Goal: Transaction & Acquisition: Book appointment/travel/reservation

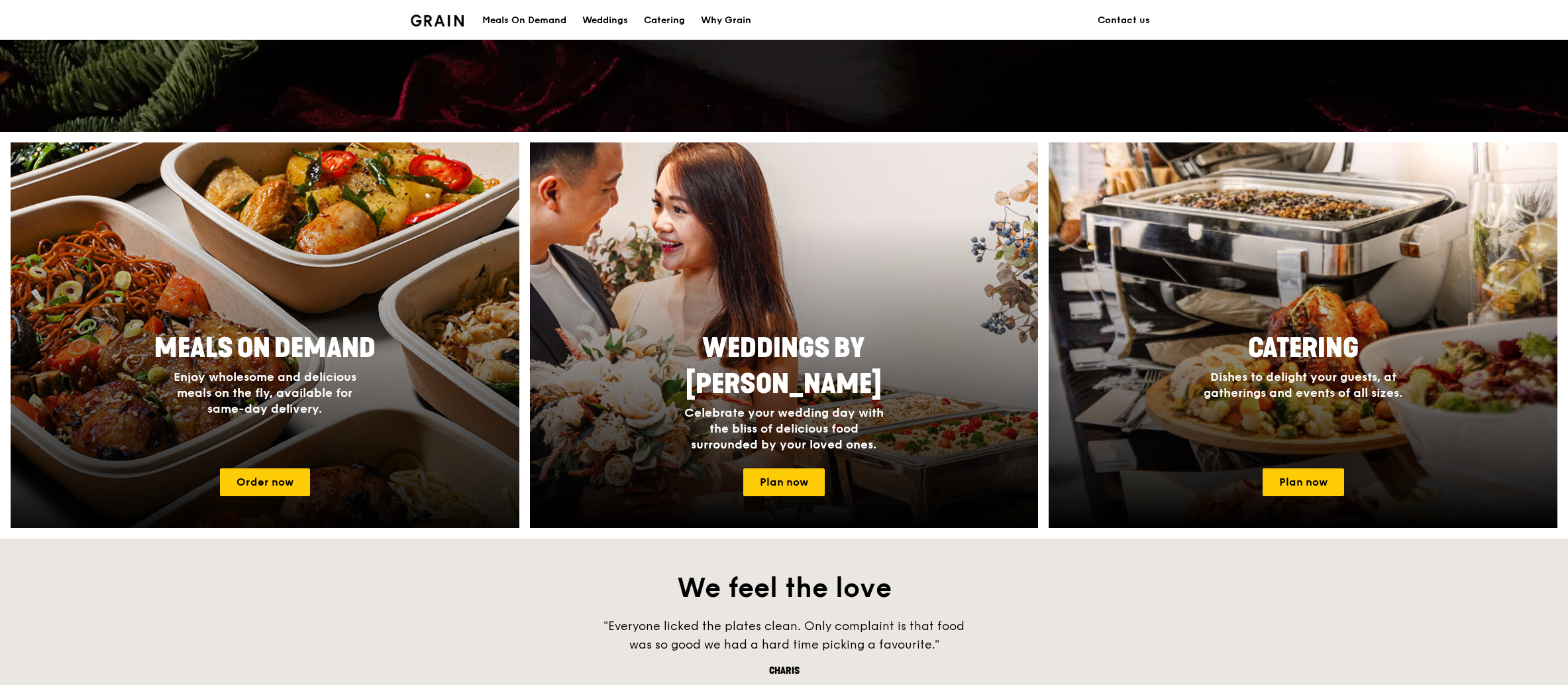
scroll to position [463, 0]
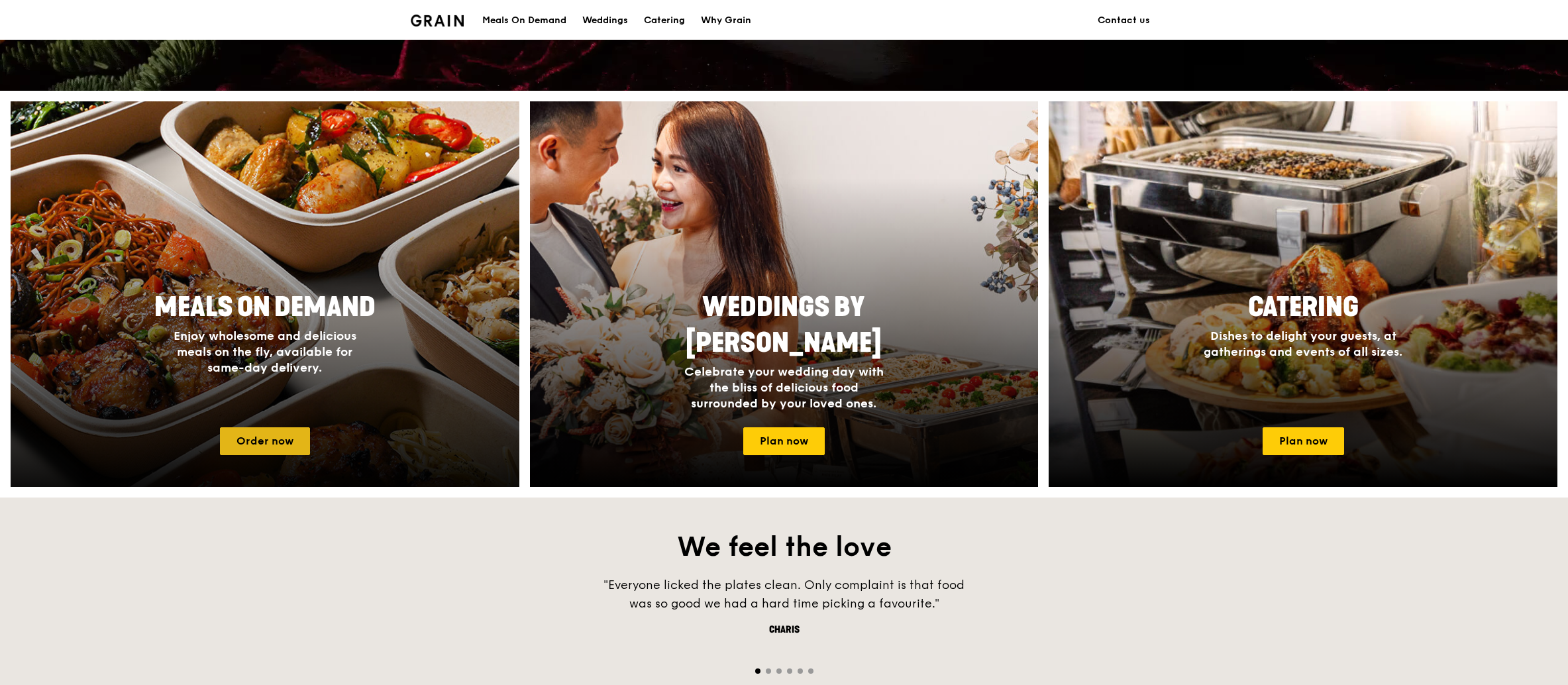
click at [278, 440] on link "Order now" at bounding box center [265, 441] width 90 height 28
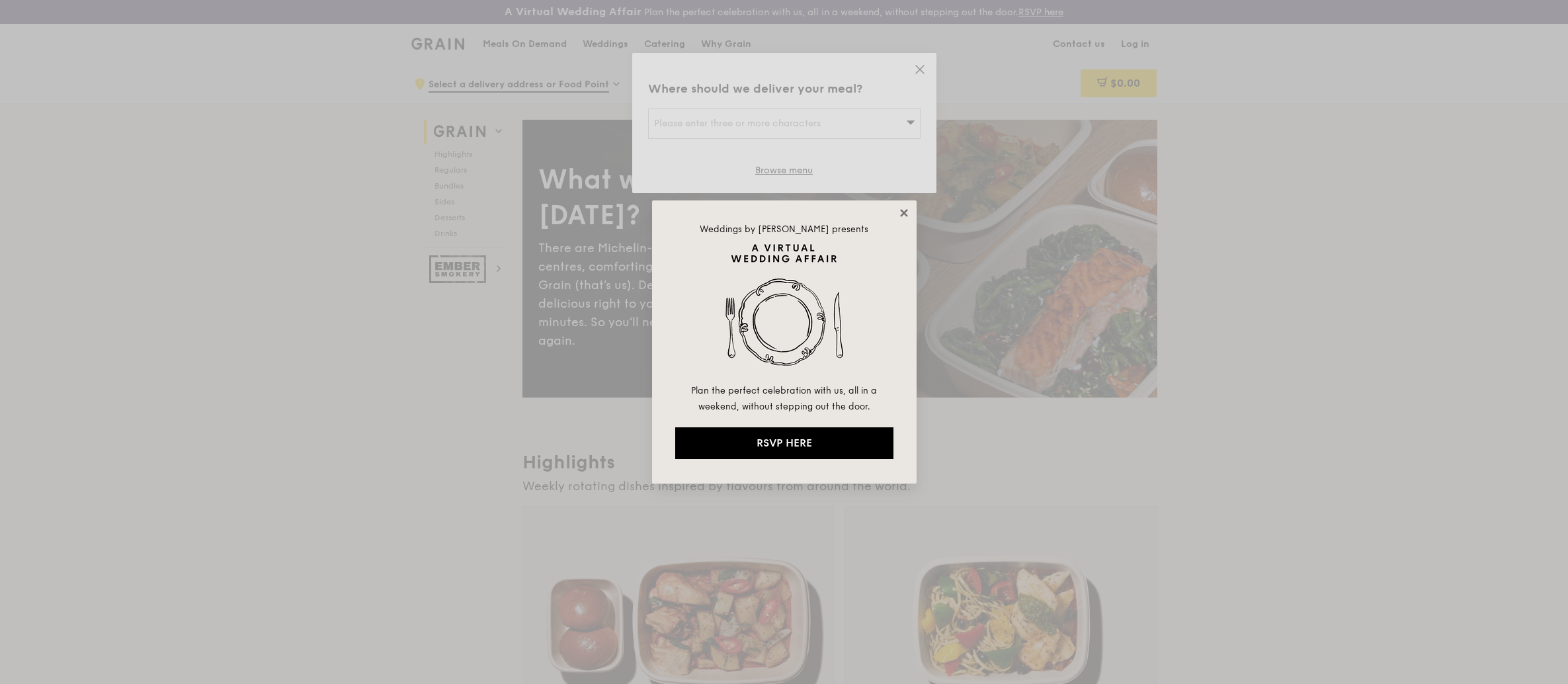
click at [907, 214] on icon at bounding box center [904, 213] width 12 height 12
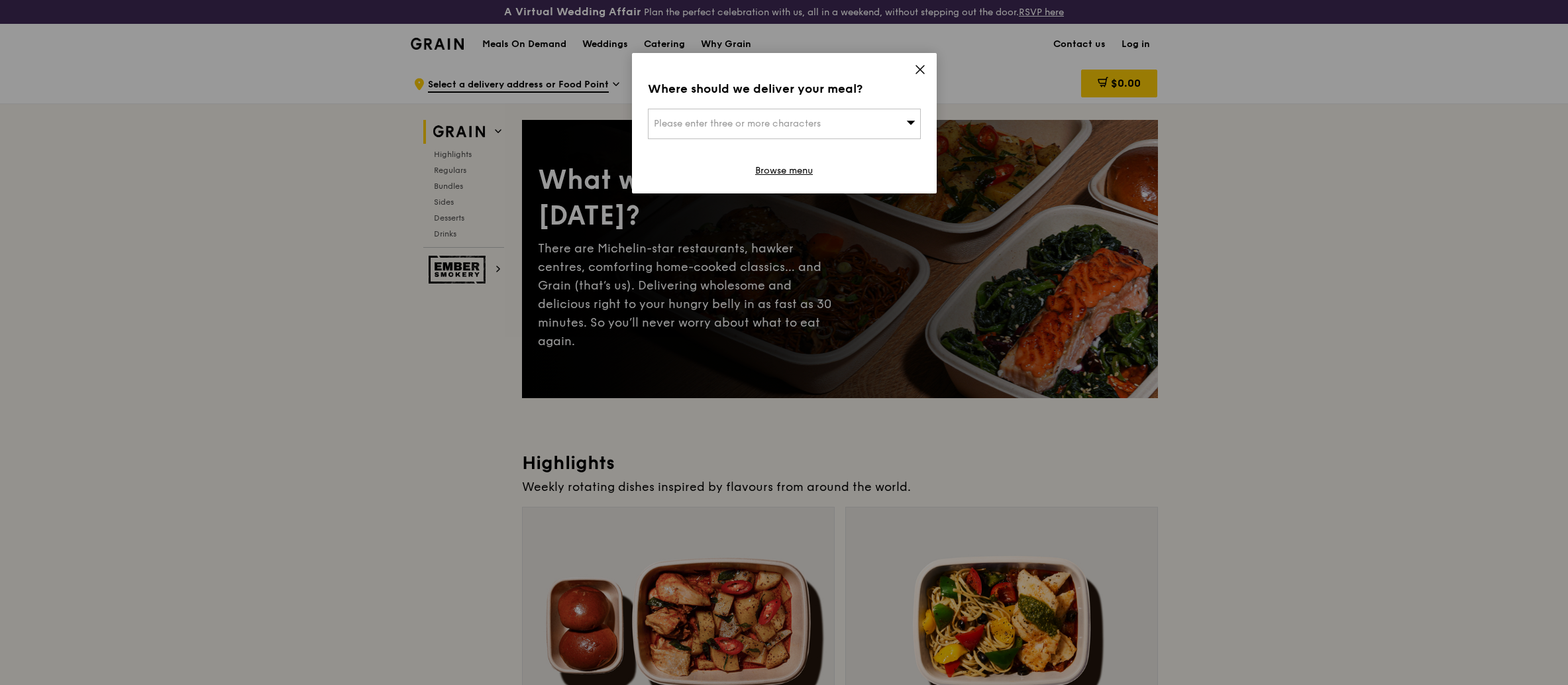
click at [716, 123] on span "Please enter three or more characters" at bounding box center [737, 124] width 167 height 11
type input "one george"
click at [720, 151] on div "One George Street" at bounding box center [752, 150] width 196 height 13
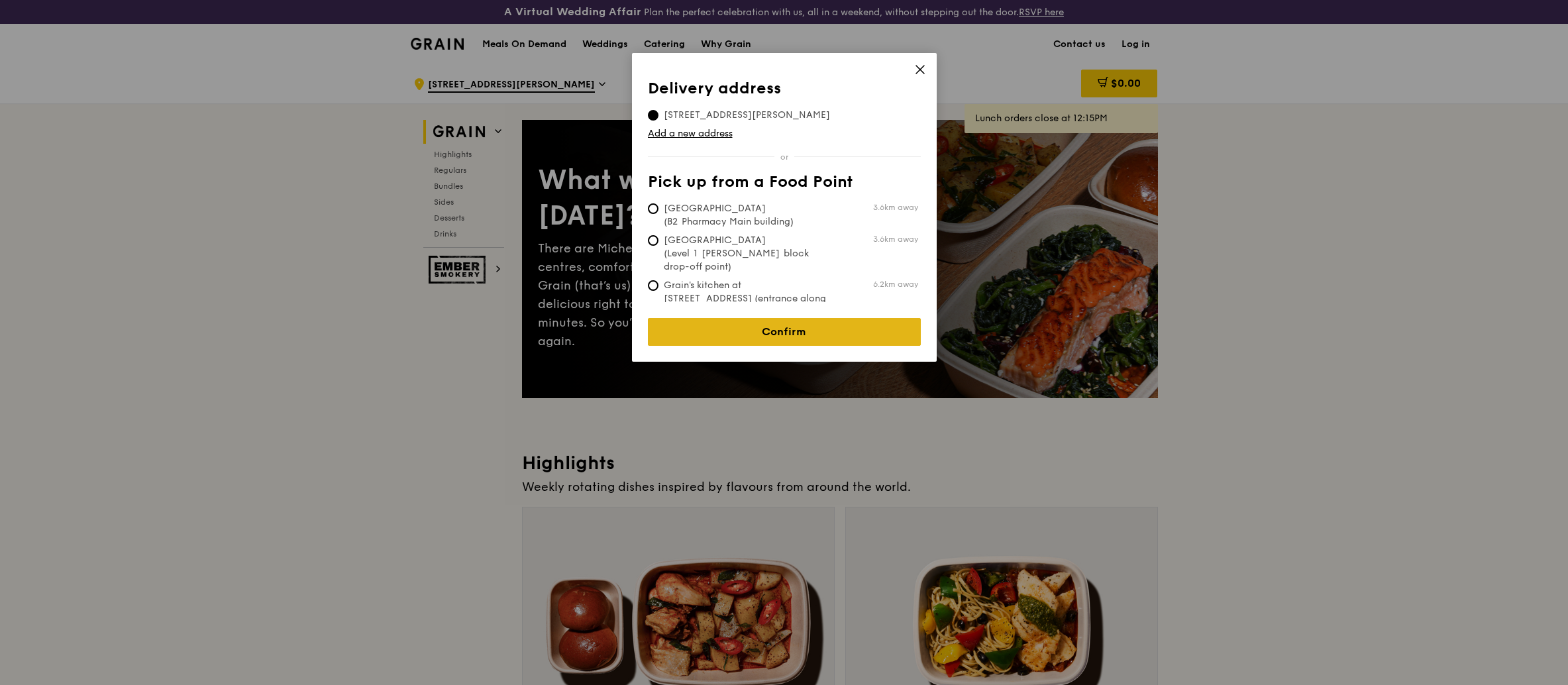
click at [771, 320] on link "Confirm" at bounding box center [785, 332] width 273 height 28
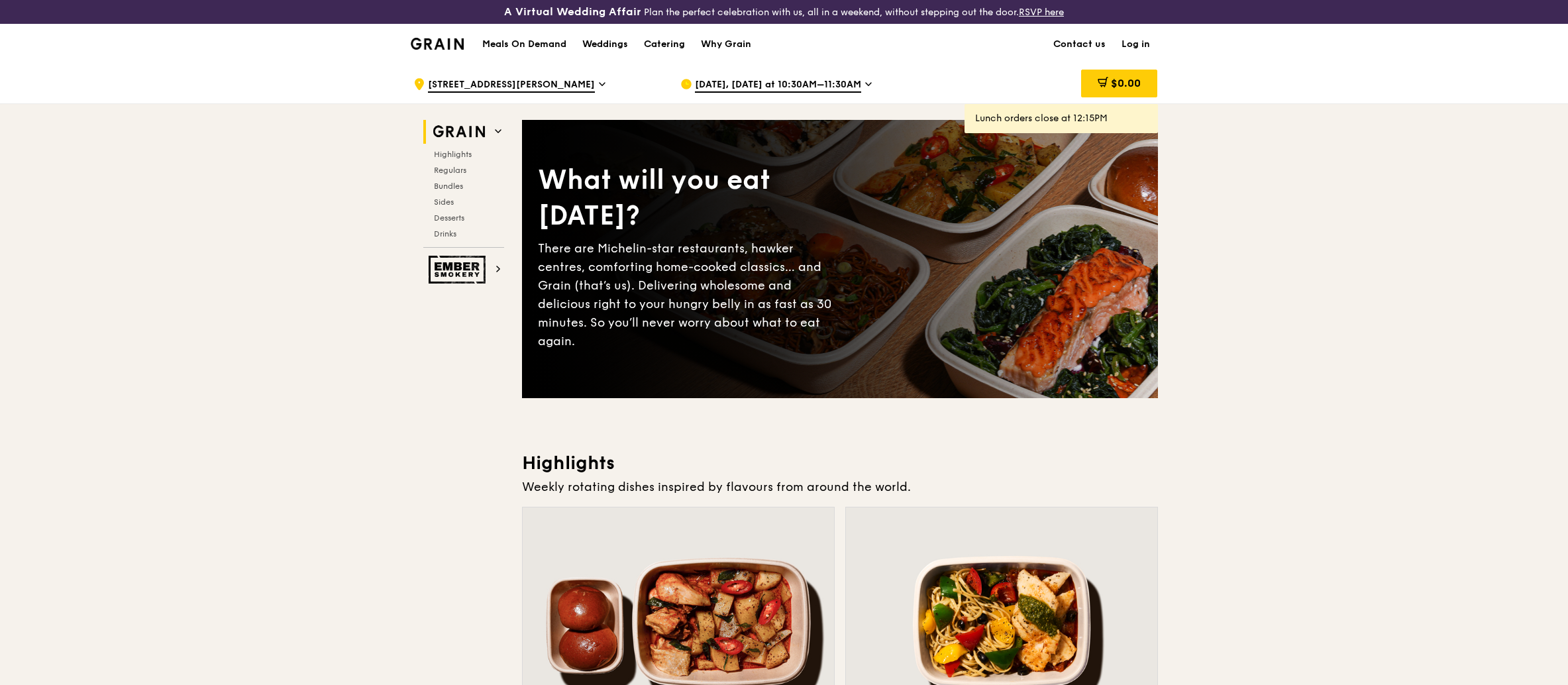
click at [856, 80] on span "Sep 18, Today at 10:30AM–11:30AM" at bounding box center [778, 85] width 166 height 15
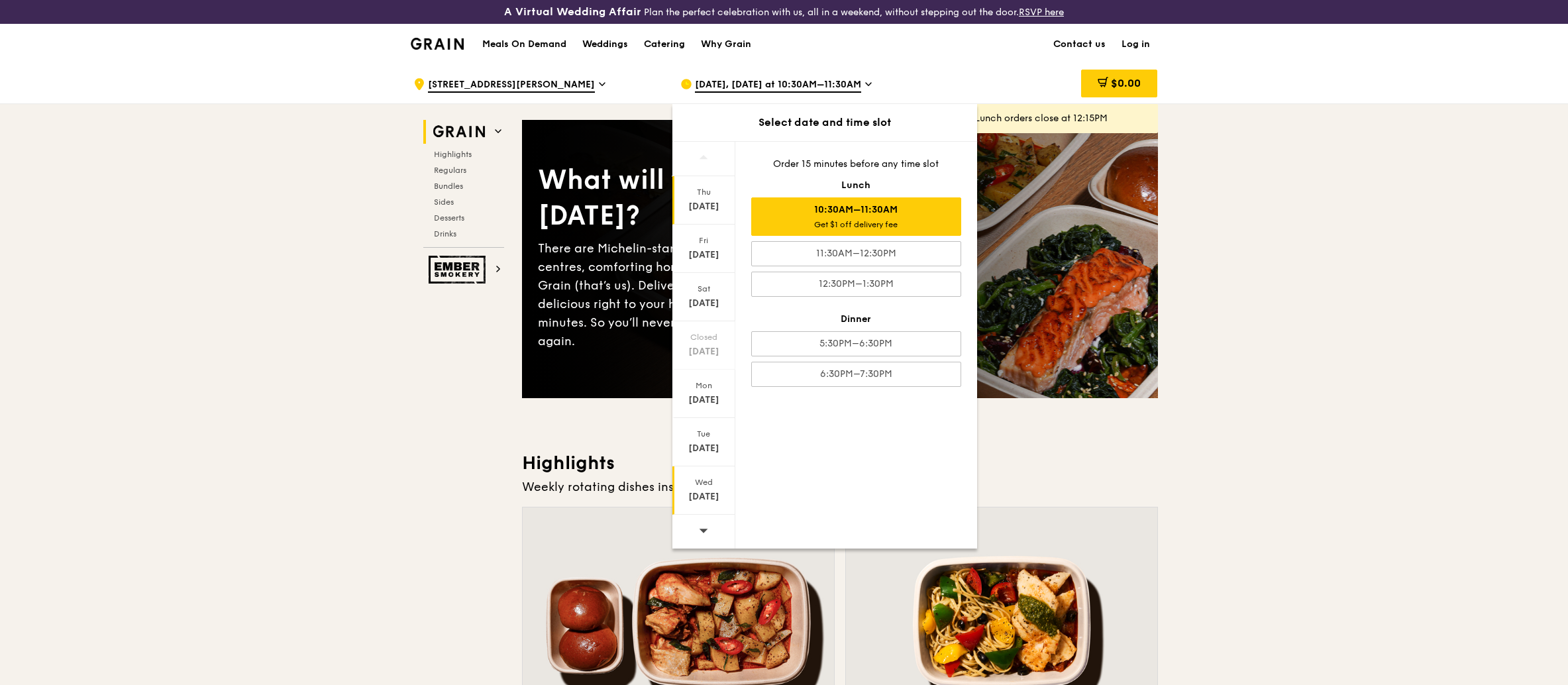
click at [701, 489] on div "Wed Sep 24" at bounding box center [704, 490] width 63 height 48
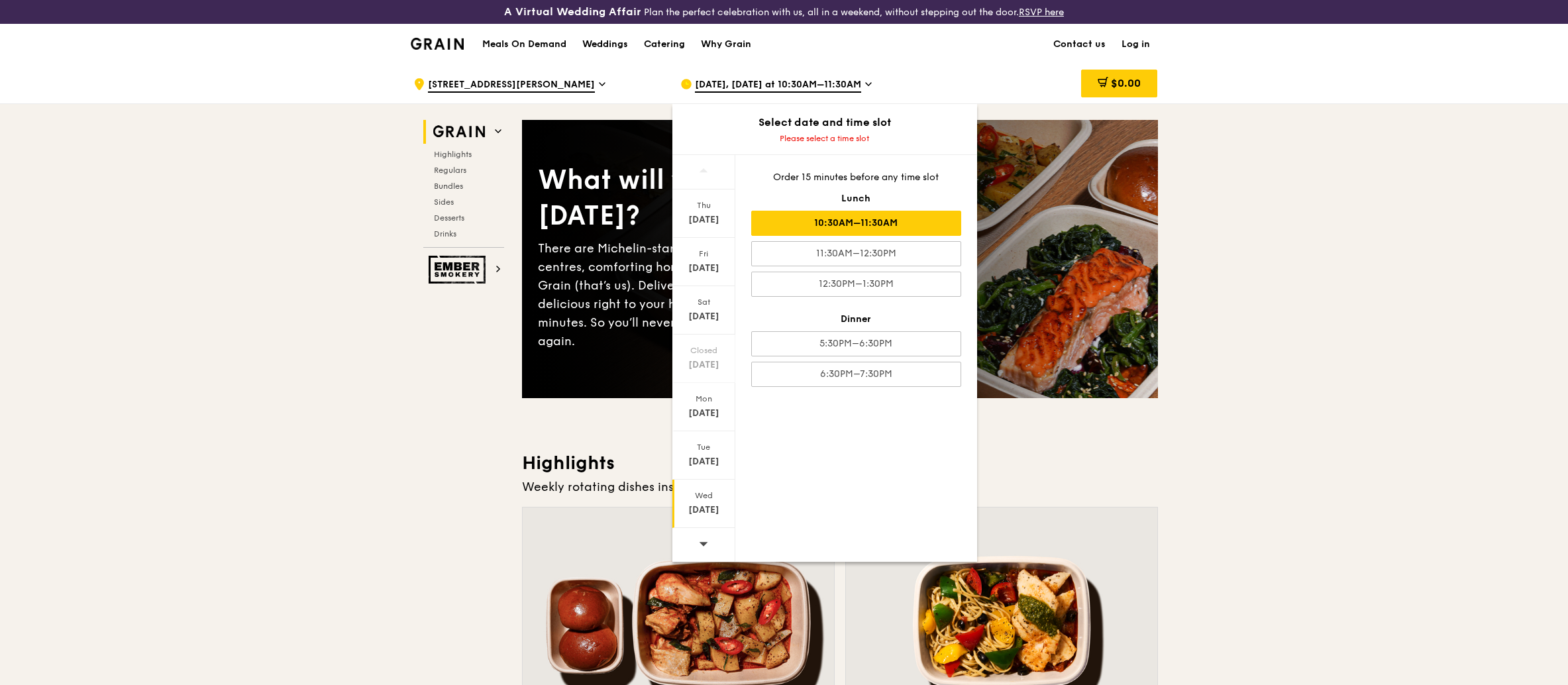
click at [825, 218] on div "10:30AM–11:30AM" at bounding box center [856, 223] width 210 height 25
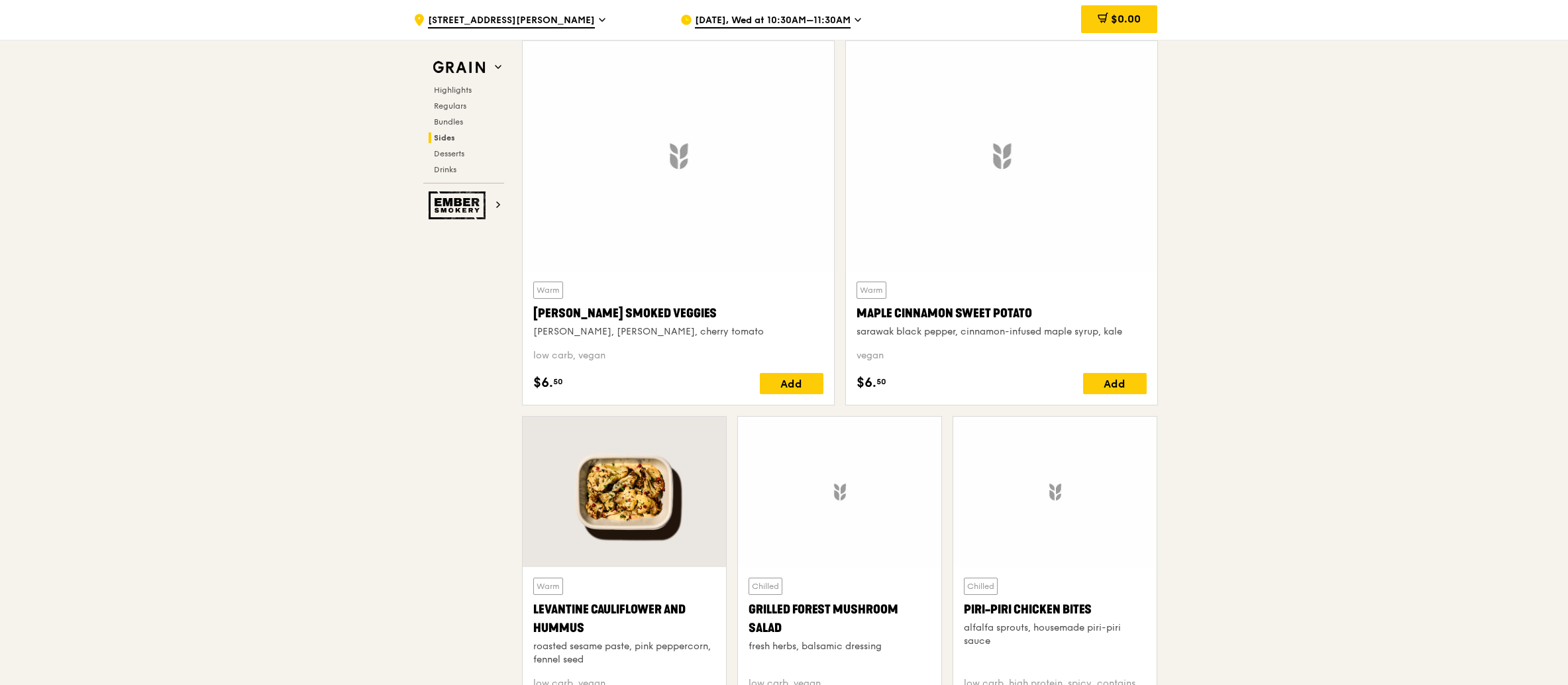
scroll to position [3239, 0]
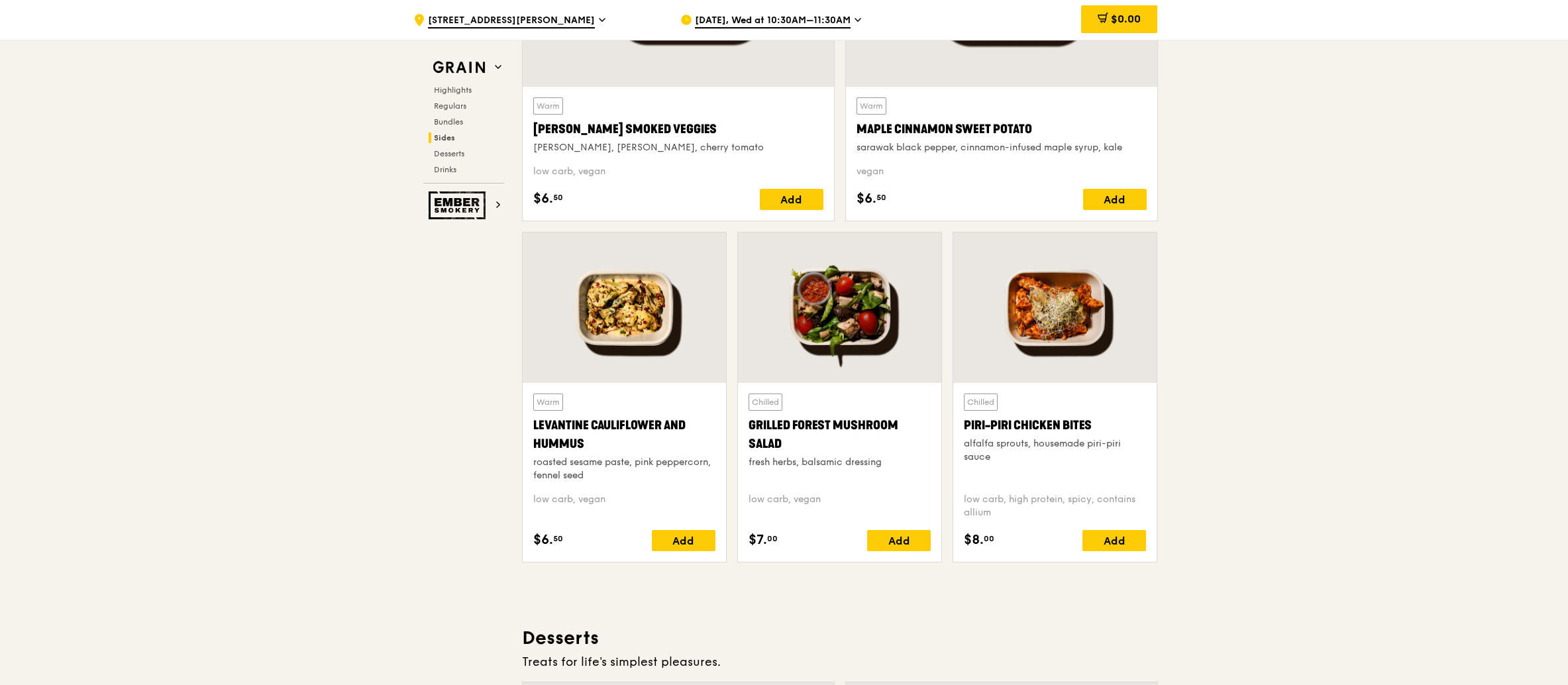
click at [619, 322] on div at bounding box center [624, 308] width 204 height 150
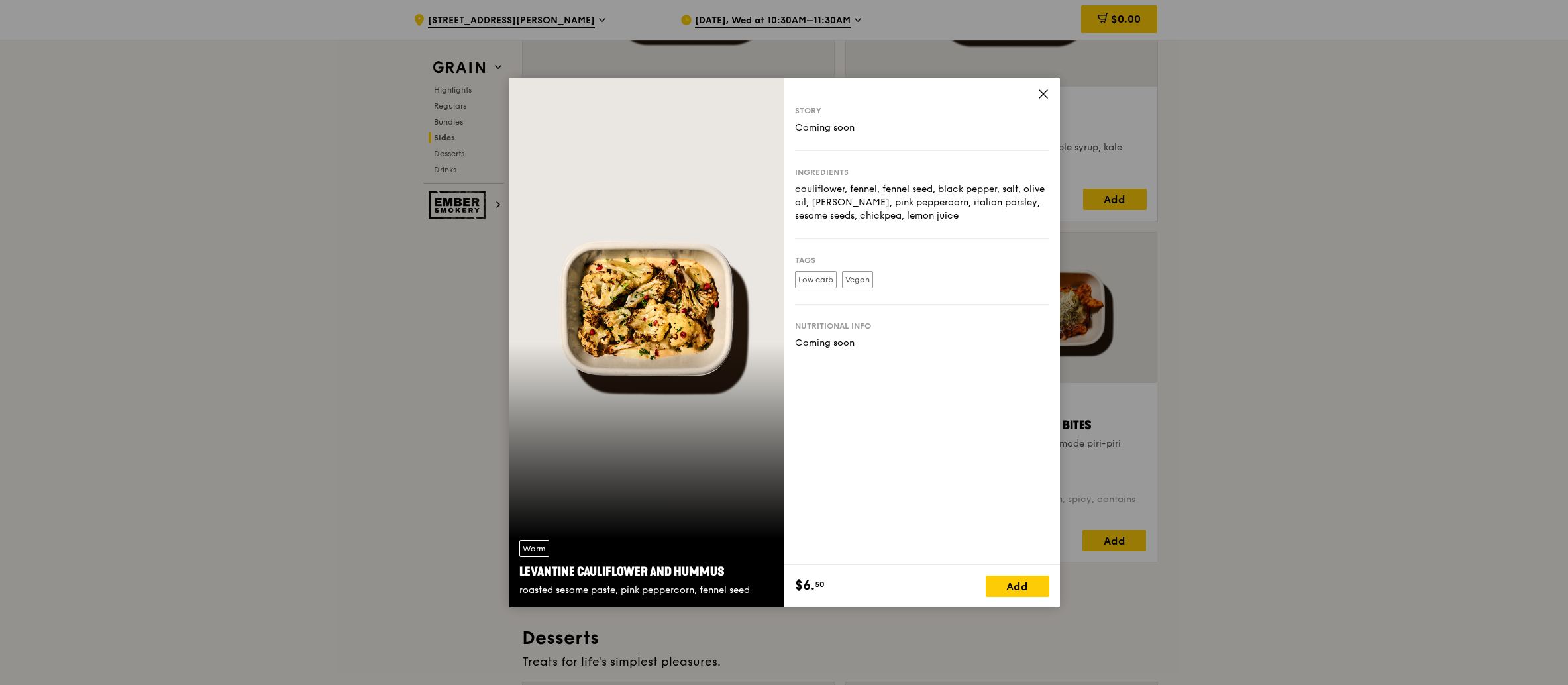
click at [1042, 93] on icon at bounding box center [1043, 94] width 8 height 8
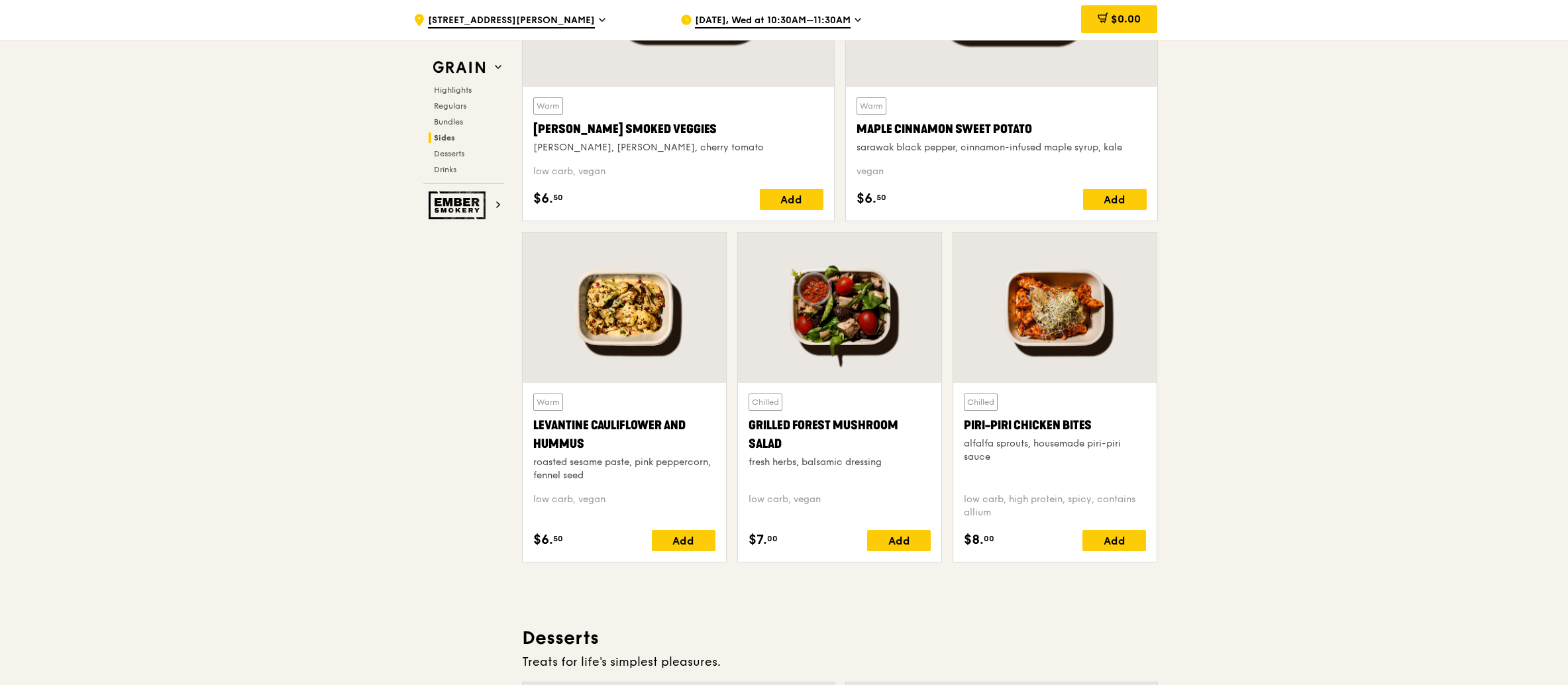
click at [1066, 287] on div at bounding box center [1055, 308] width 204 height 150
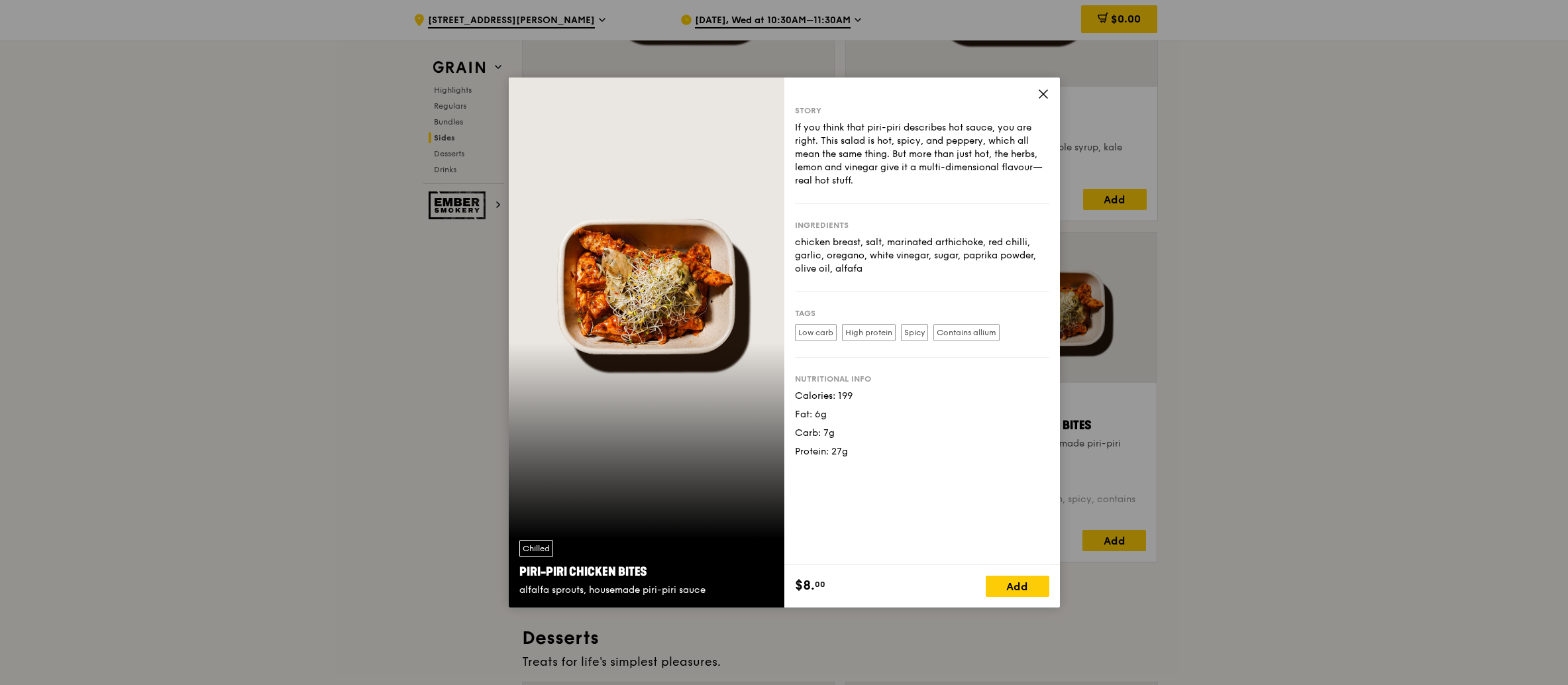
click at [1046, 94] on icon at bounding box center [1043, 94] width 12 height 12
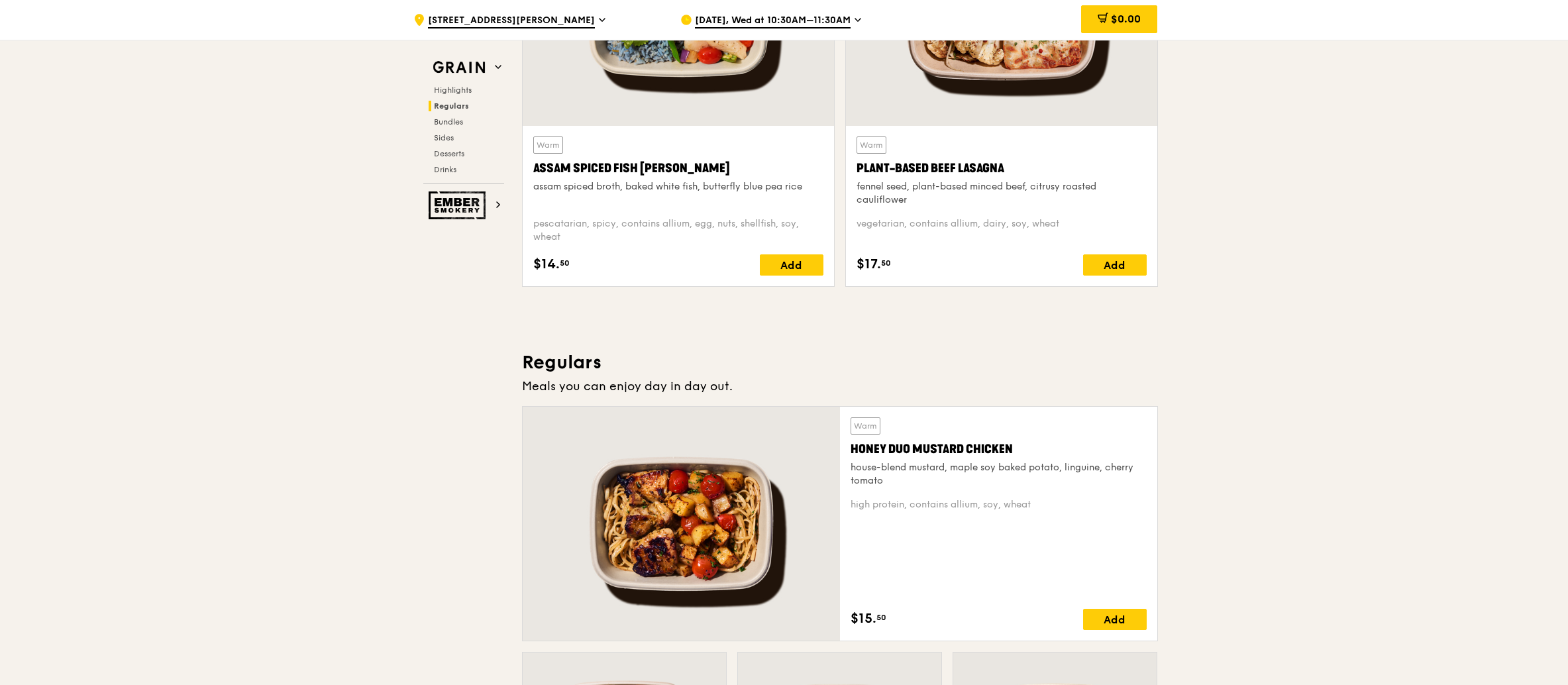
scroll to position [595, 0]
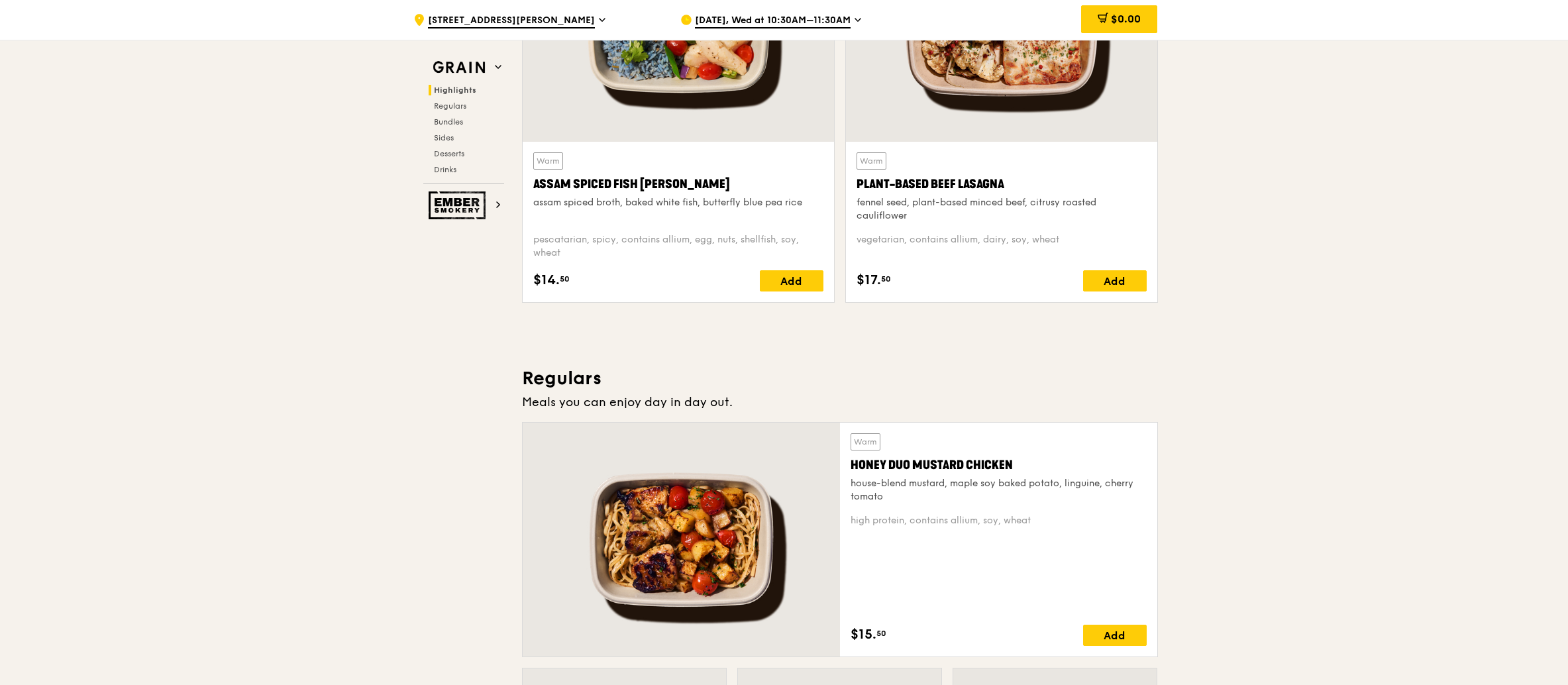
click at [599, 18] on icon at bounding box center [601, 20] width 6 height 12
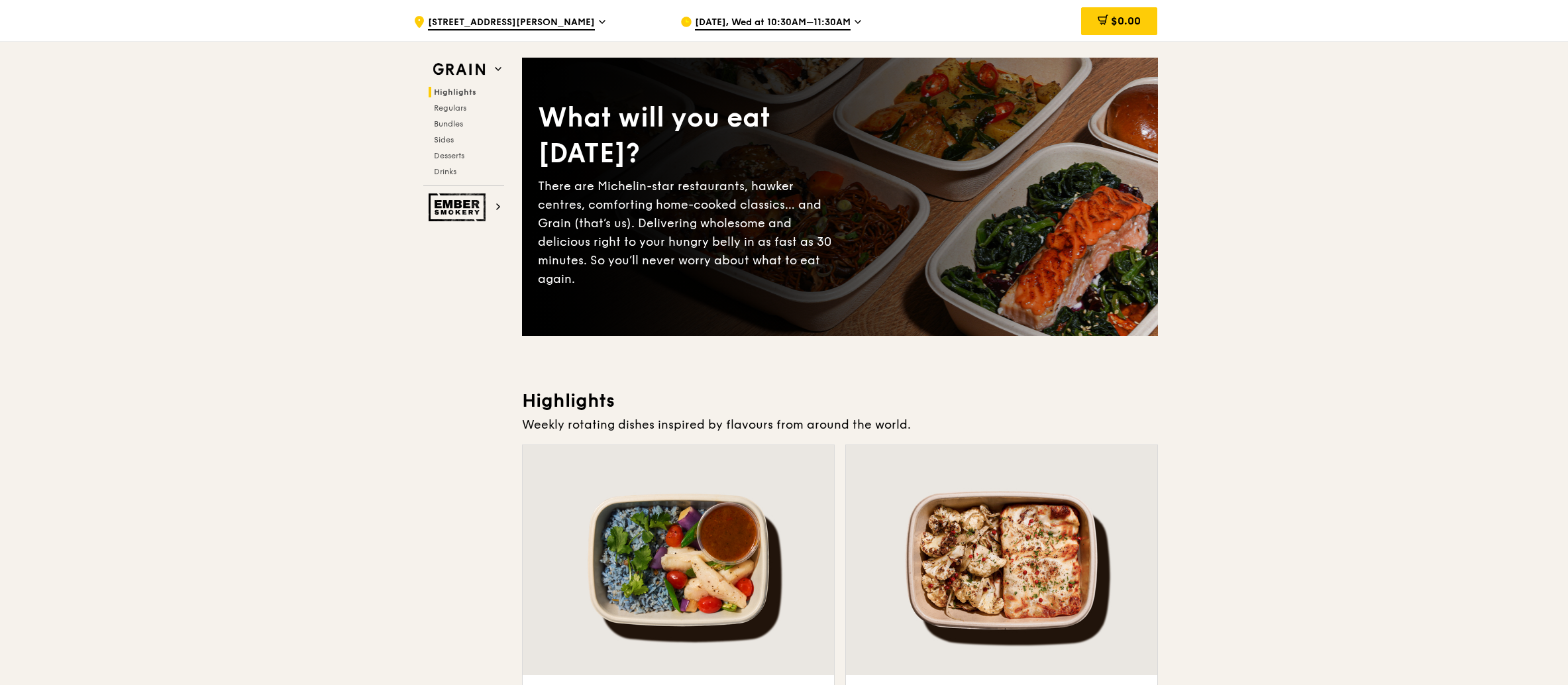
scroll to position [0, 0]
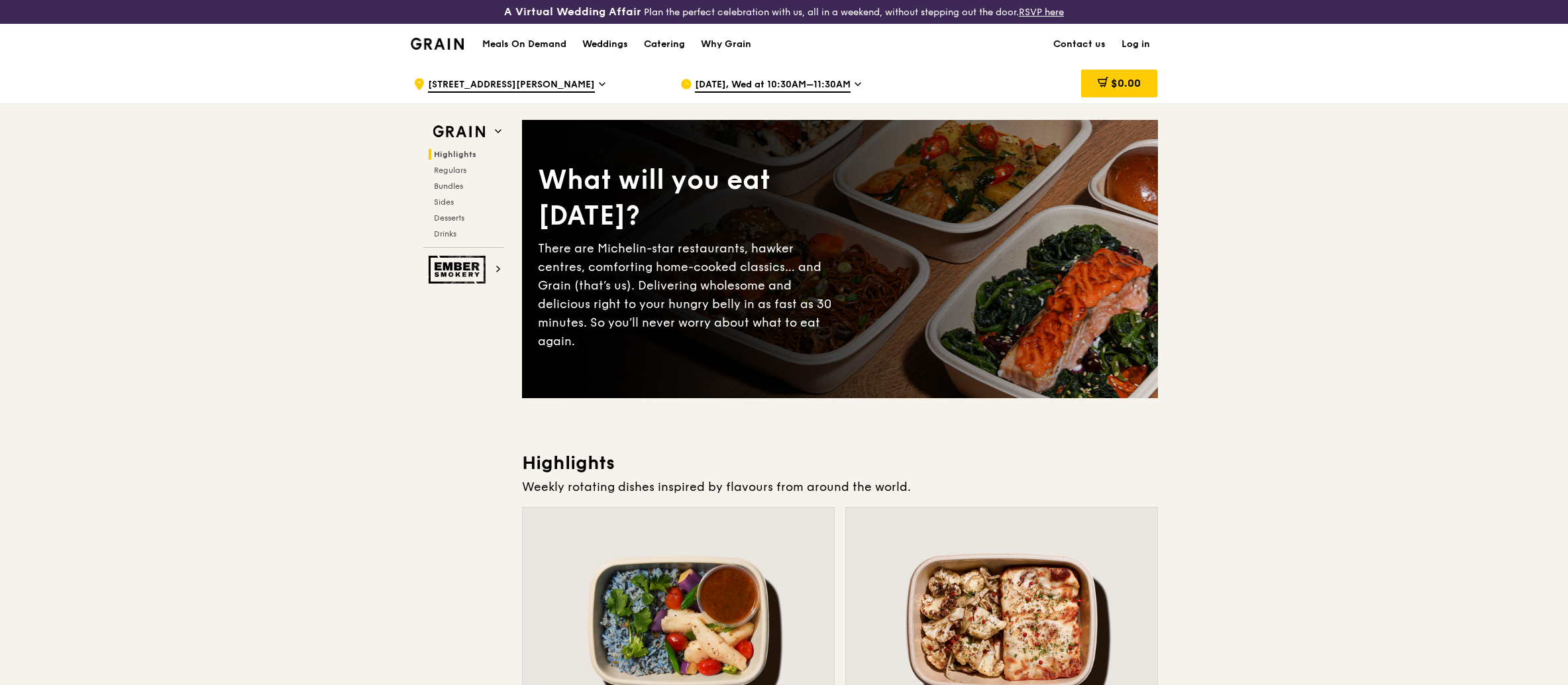
click at [939, 60] on div "Meals On Demand Weddings Catering Why Grain Contact us Log in" at bounding box center [784, 44] width 748 height 41
click at [959, 48] on div "Meals On Demand Weddings Catering Why Grain Contact us Log in" at bounding box center [784, 44] width 748 height 41
click at [654, 42] on div "Catering" at bounding box center [664, 44] width 41 height 40
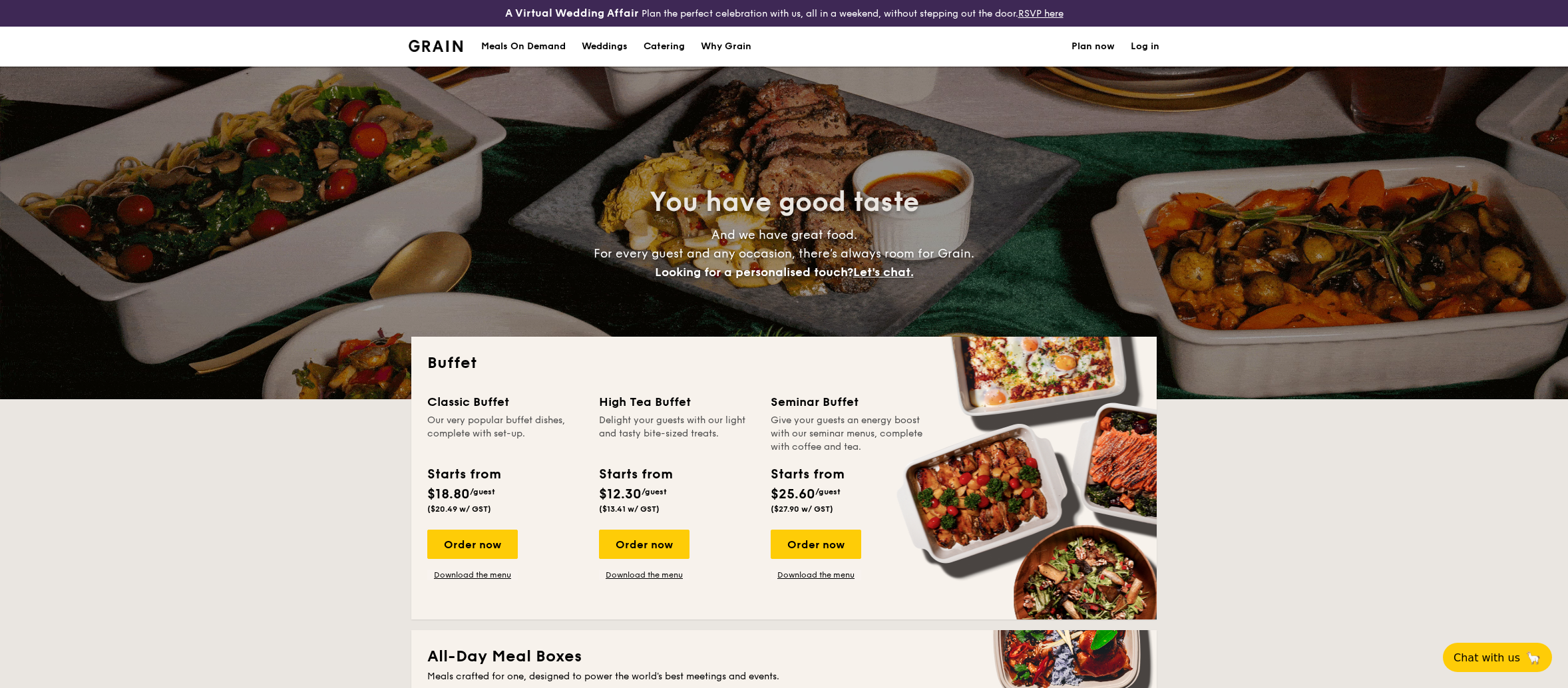
select select
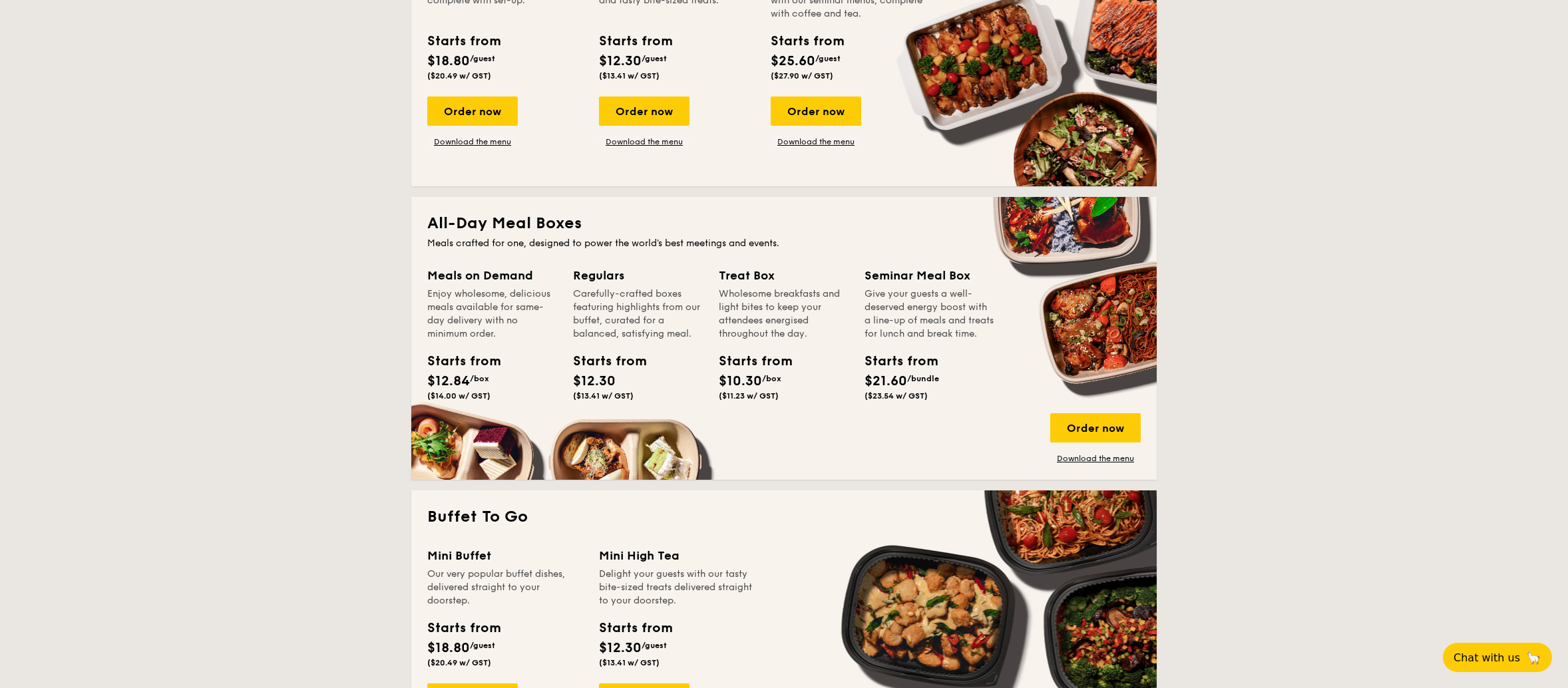
scroll to position [465, 0]
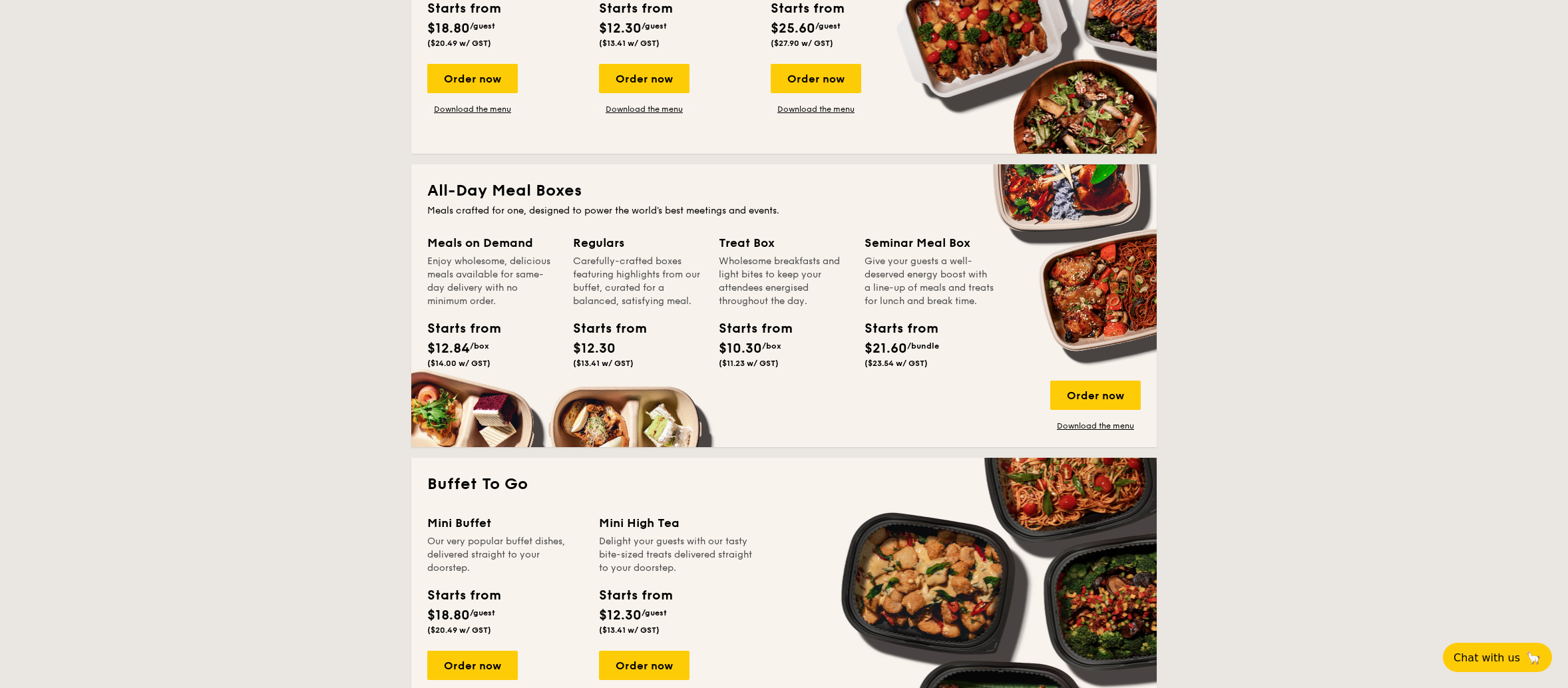
click at [488, 297] on div "Enjoy wholesome, delicious meals available for same-day delivery with no minimu…" at bounding box center [492, 282] width 130 height 53
click at [1099, 392] on div "Order now" at bounding box center [1095, 395] width 91 height 29
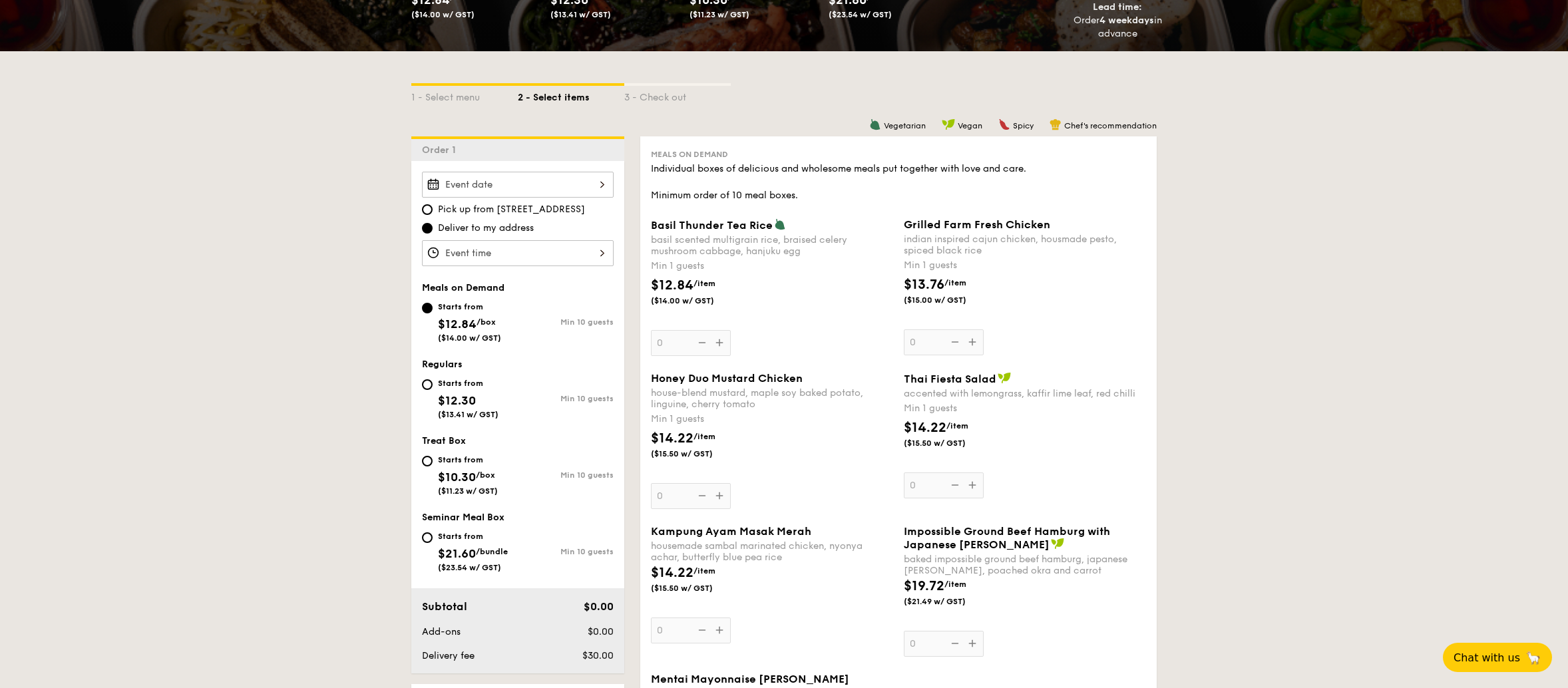
scroll to position [266, 0]
click at [575, 181] on div at bounding box center [518, 183] width 192 height 26
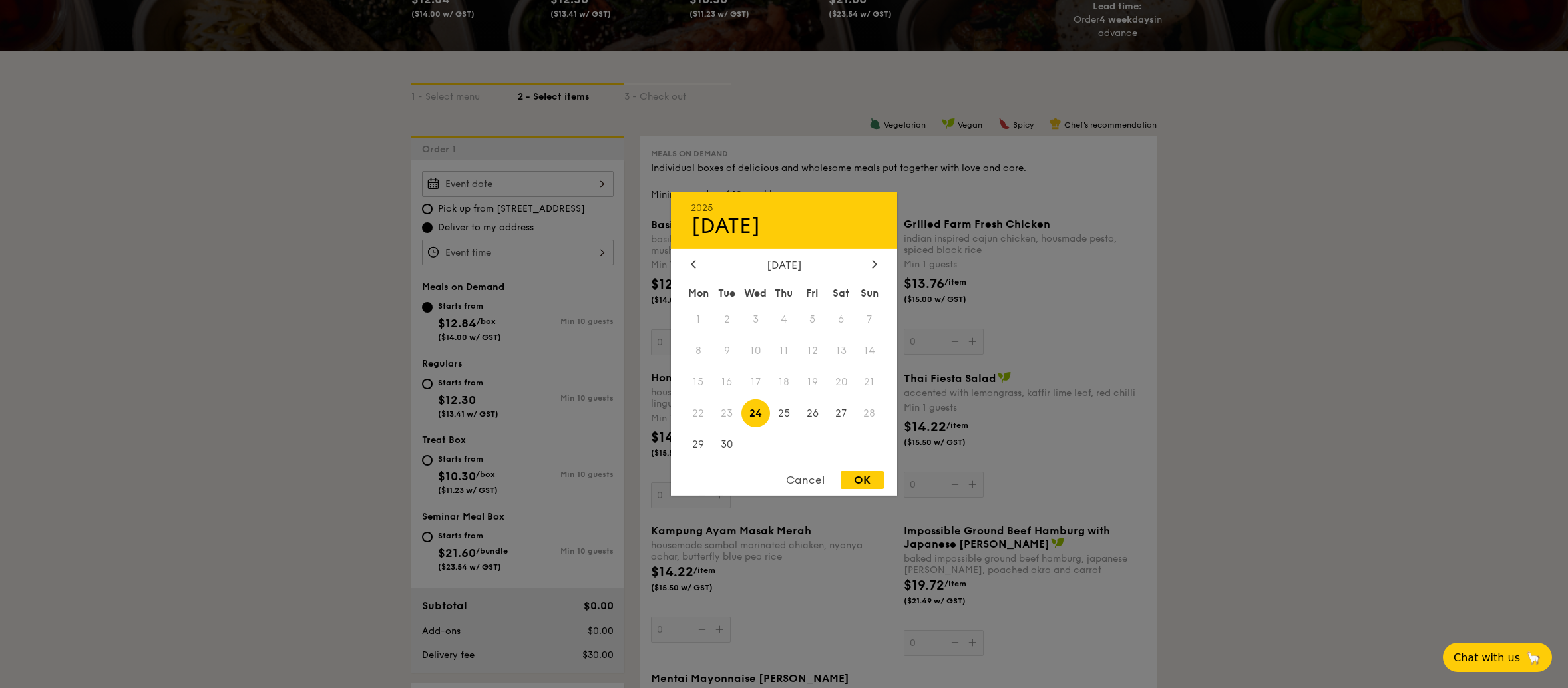
click at [763, 411] on span "24" at bounding box center [755, 412] width 29 height 29
click at [264, 310] on div at bounding box center [784, 344] width 1568 height 688
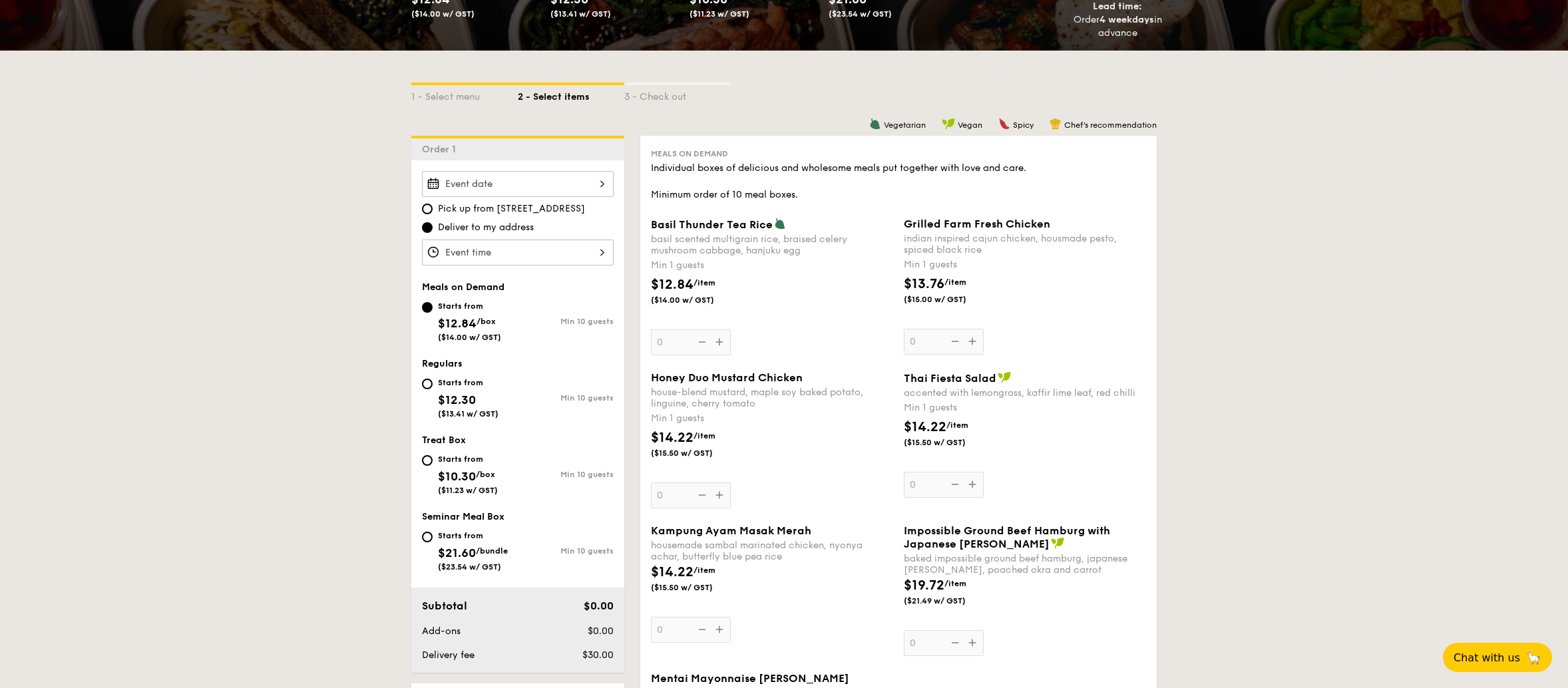
click at [474, 243] on div at bounding box center [518, 252] width 192 height 26
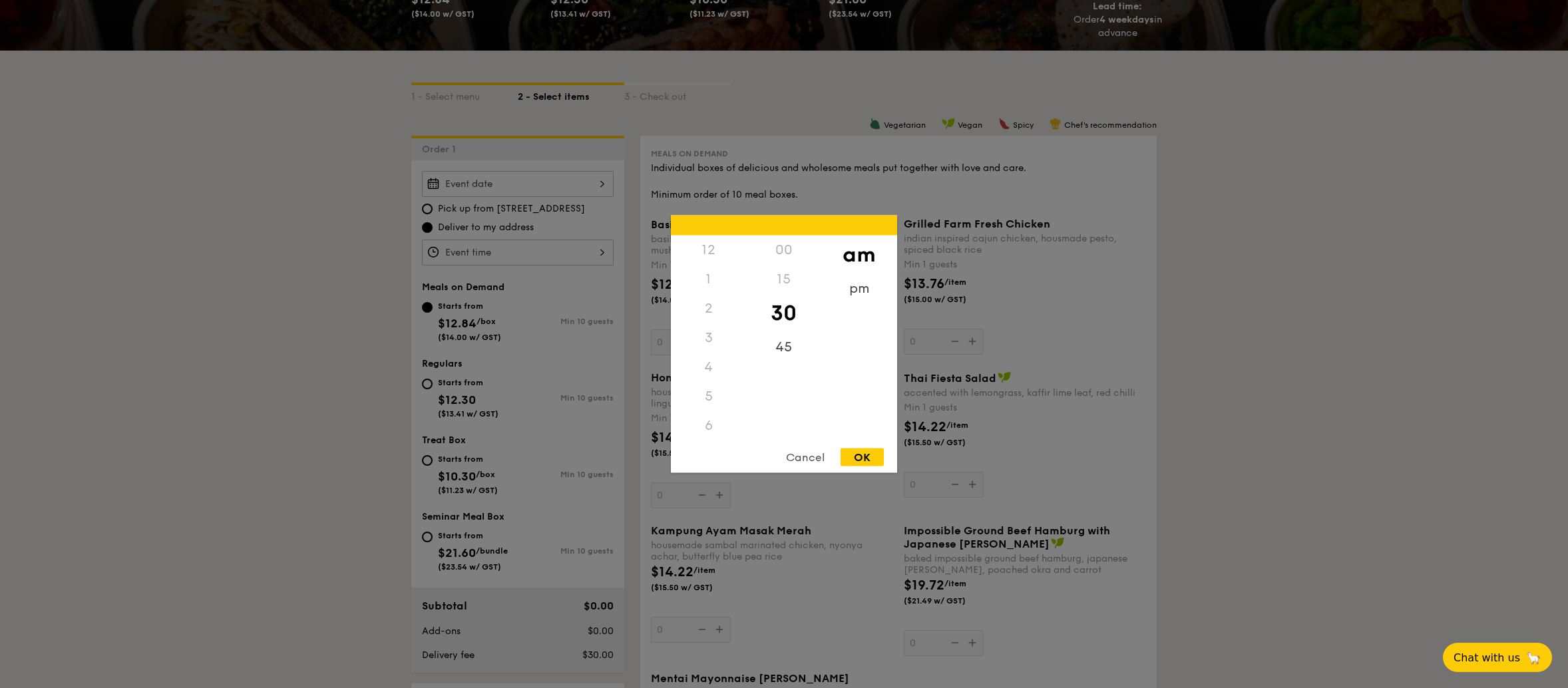
scroll to position [146, 0]
click at [854, 451] on div "OK" at bounding box center [863, 458] width 44 height 18
type input "10:30AM"
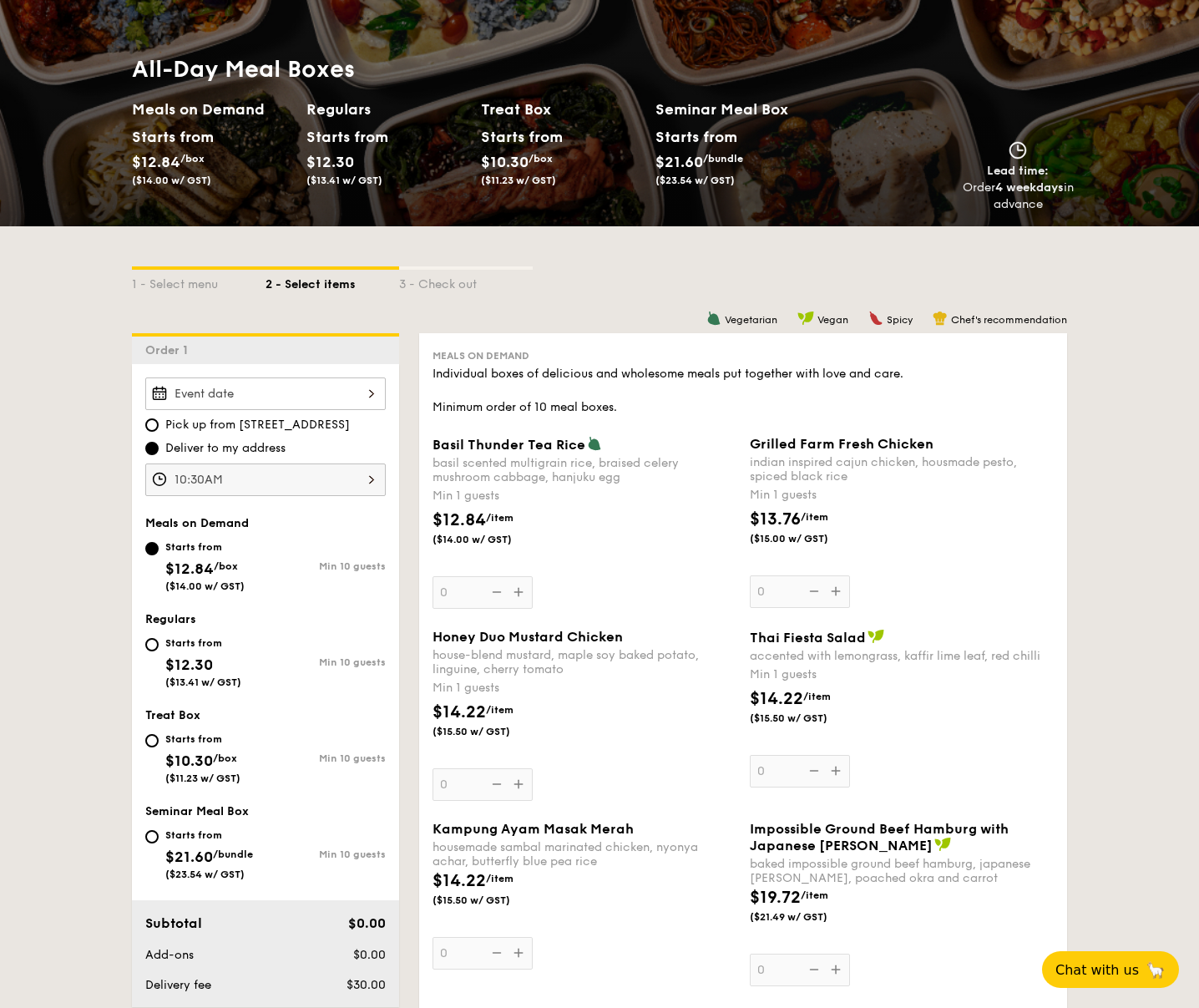
scroll to position [167, 0]
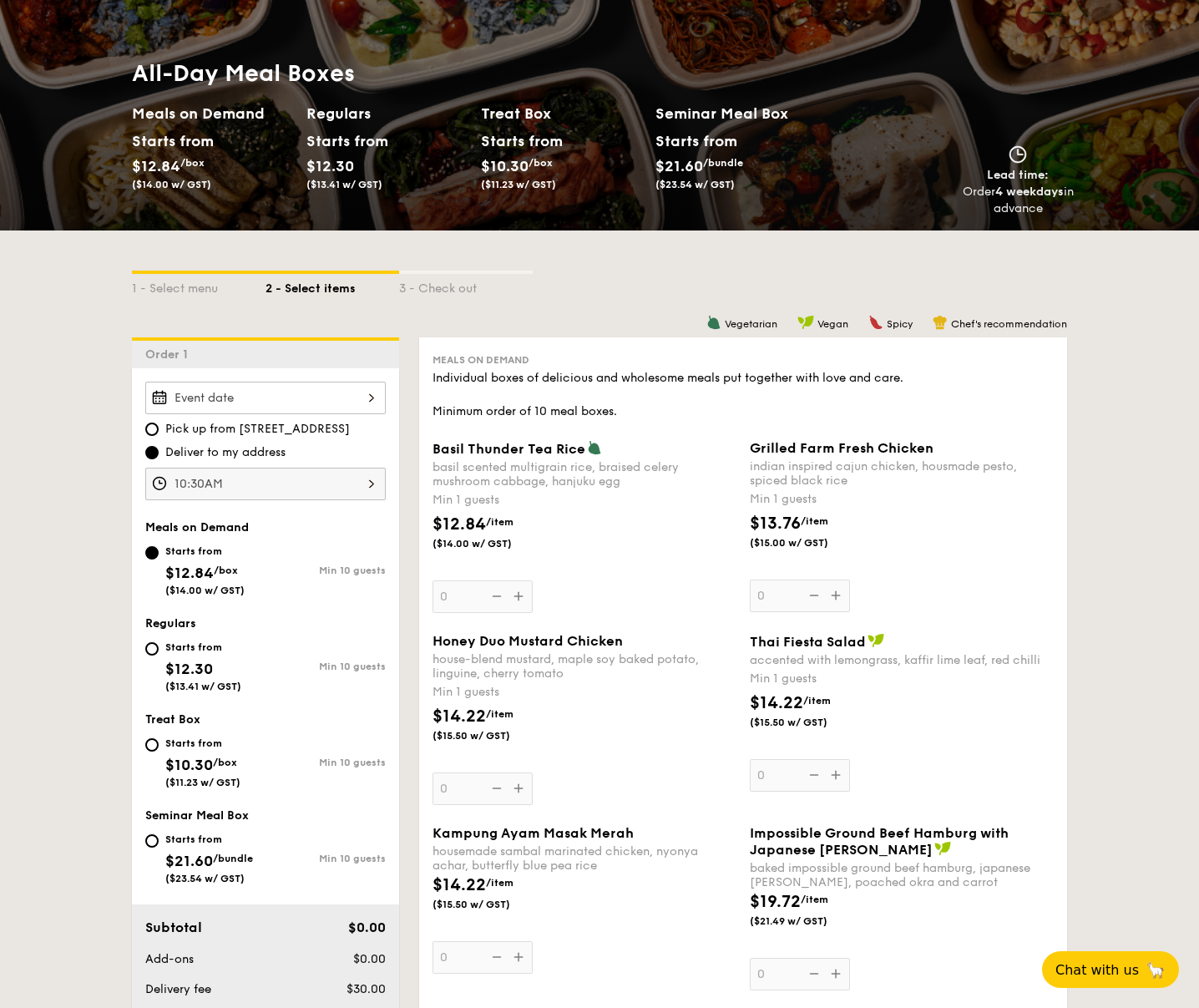
click at [632, 298] on div "1 - Select menu 2 - Select items 3 - Check out" at bounding box center [600, 283] width 935 height 107
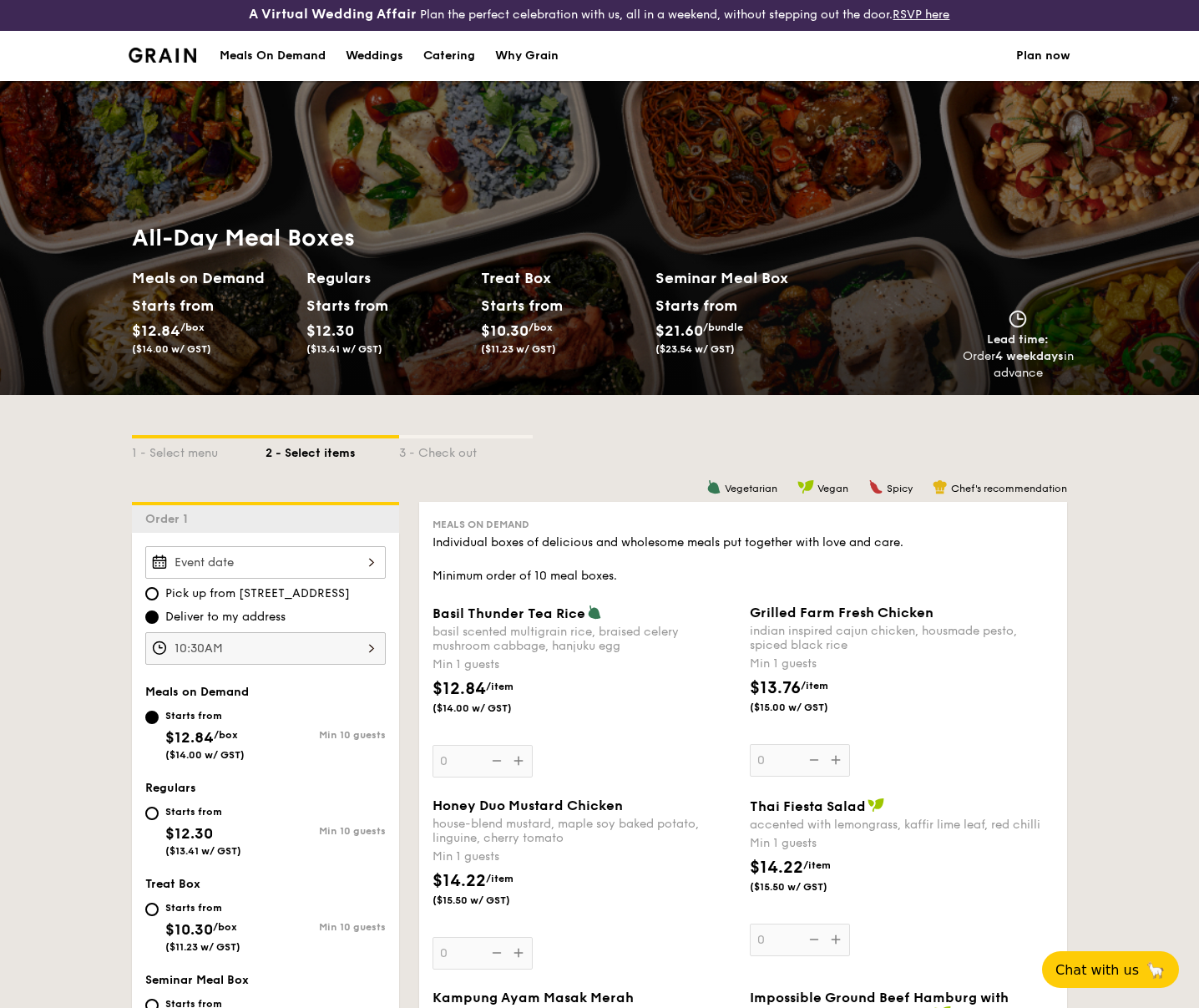
scroll to position [0, 0]
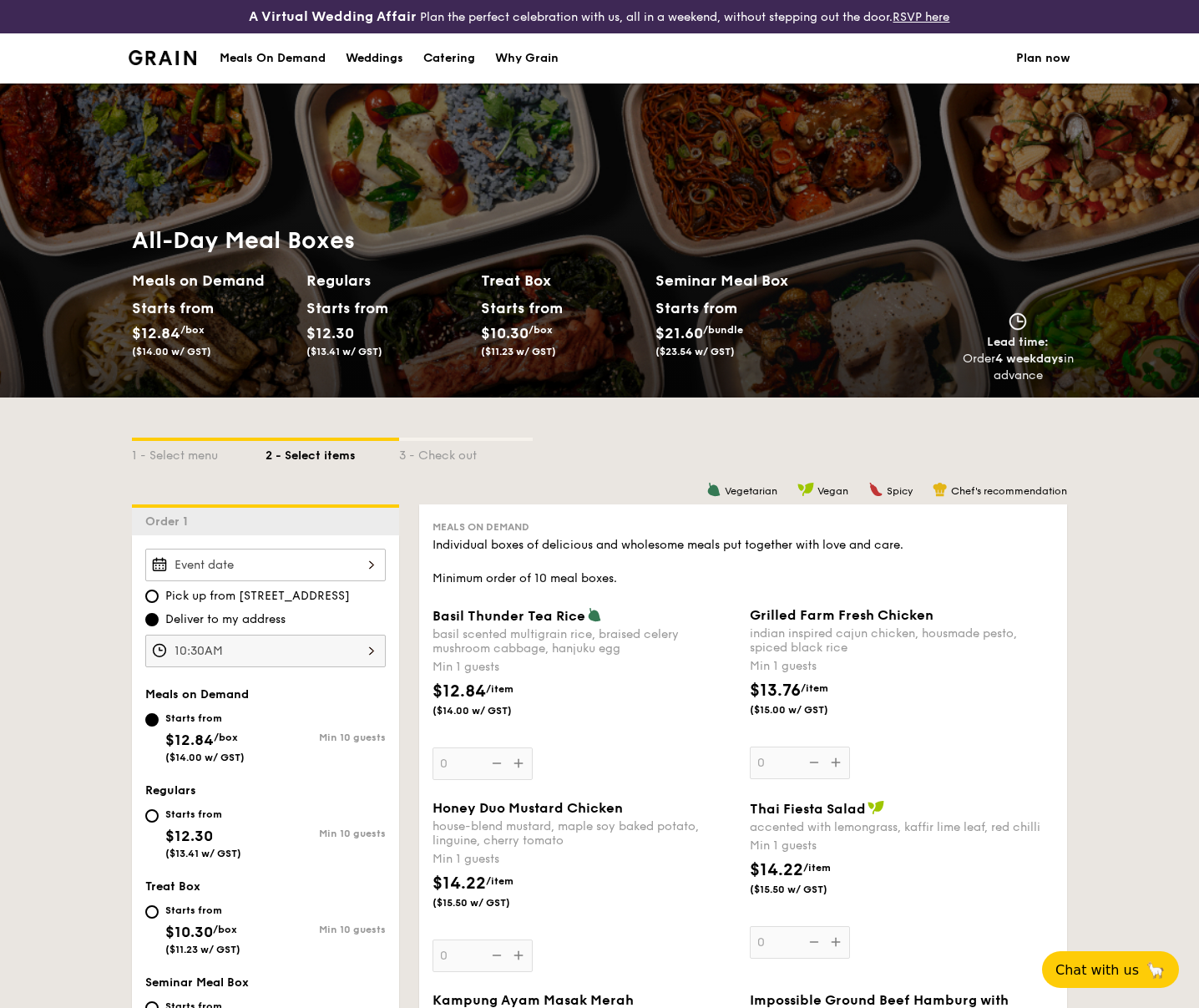
click at [649, 437] on div "1 - Select menu 2 - Select items 3 - Check out" at bounding box center [600, 451] width 935 height 26
drag, startPoint x: 636, startPoint y: 452, endPoint x: 650, endPoint y: 452, distance: 14.0
click at [636, 452] on div "1 - Select menu 2 - Select items 3 - Check out" at bounding box center [600, 451] width 935 height 26
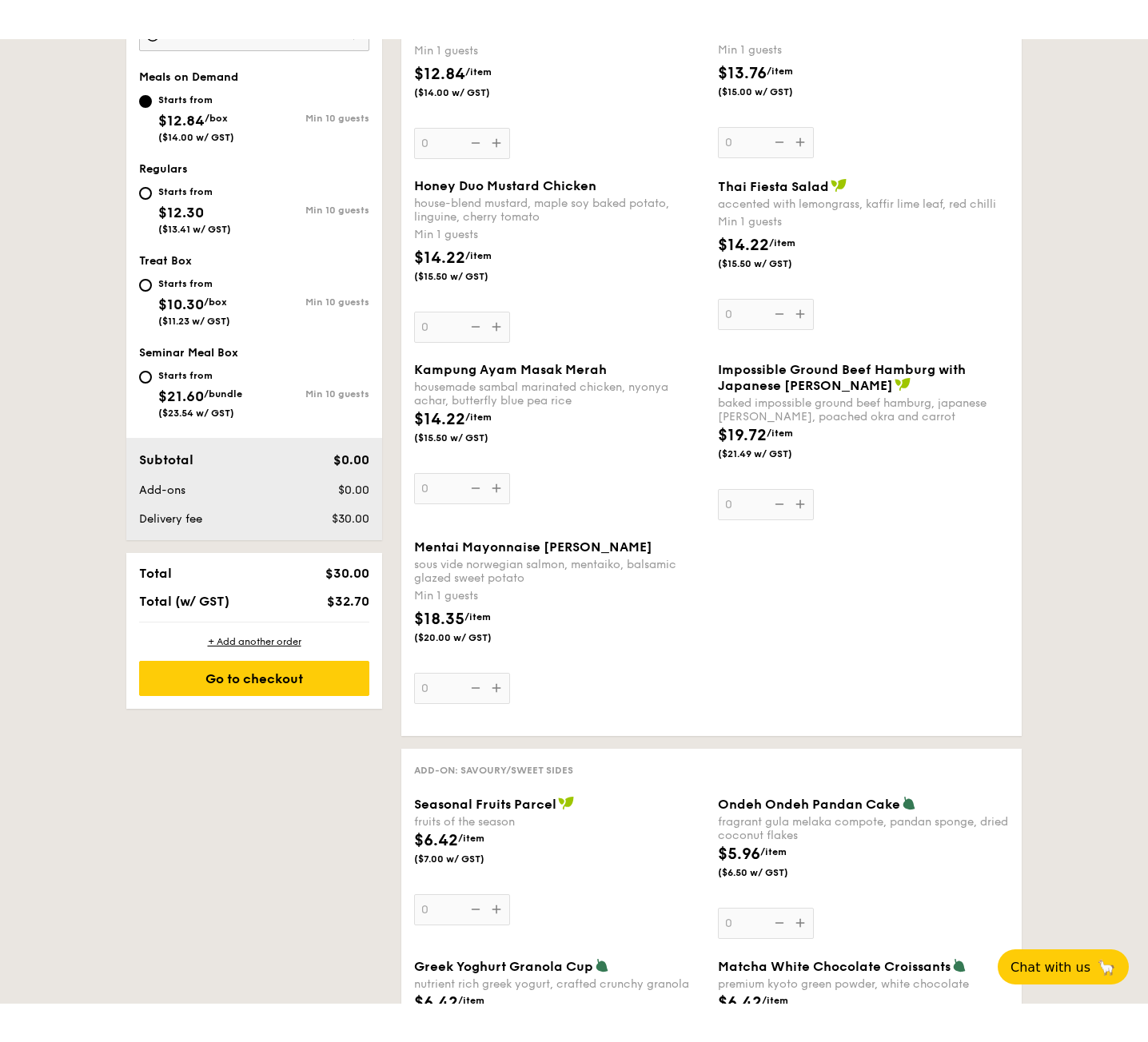
scroll to position [640, 0]
